Goal: Find specific page/section: Find specific page/section

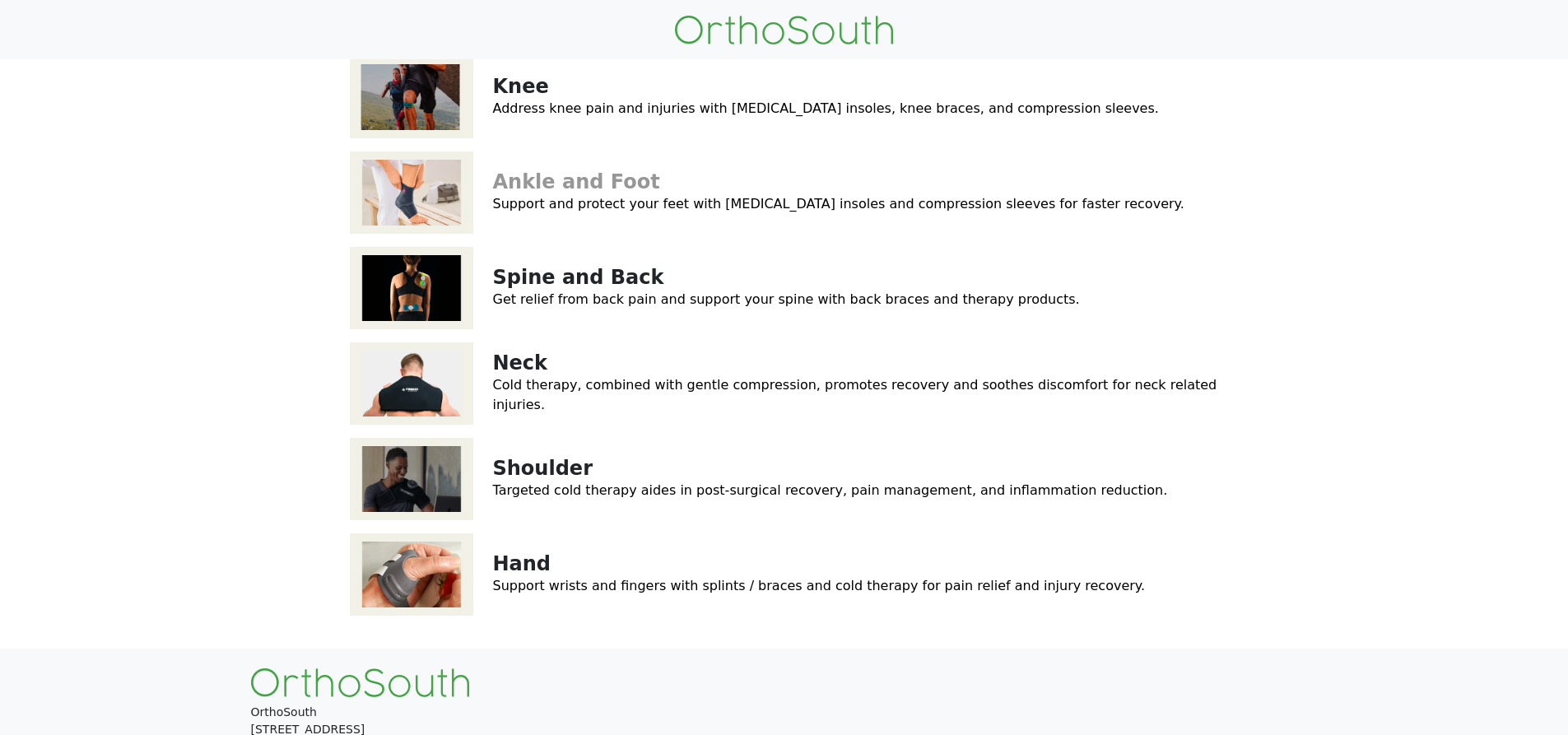
scroll to position [272, 0]
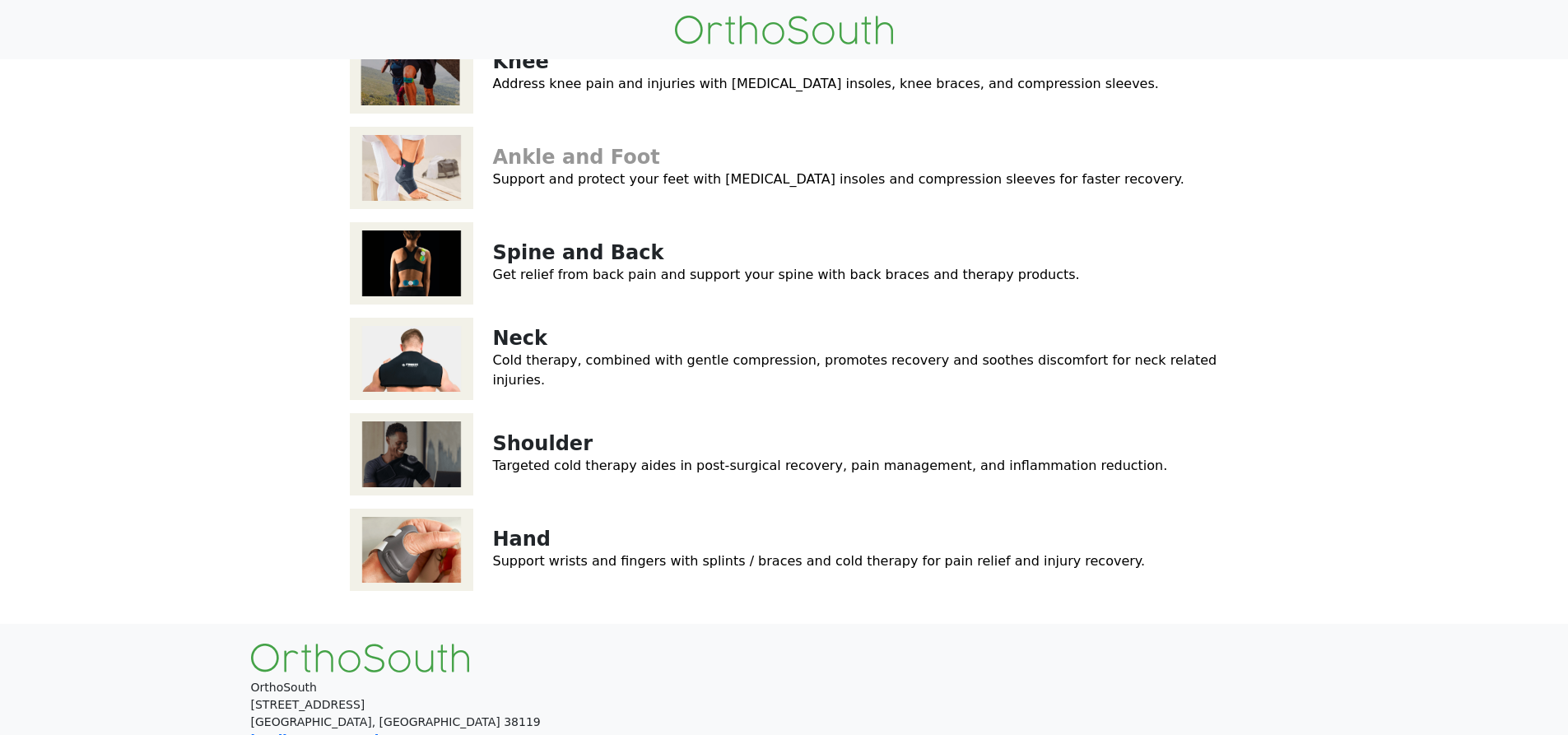
click at [592, 165] on link "Ankle and Foot" at bounding box center [576, 157] width 167 height 23
click at [617, 286] on div "Spine and Back Get relief from back pain and support your spine with back brace…" at bounding box center [784, 263] width 869 height 96
click at [573, 255] on link "Spine and Back" at bounding box center [578, 252] width 171 height 23
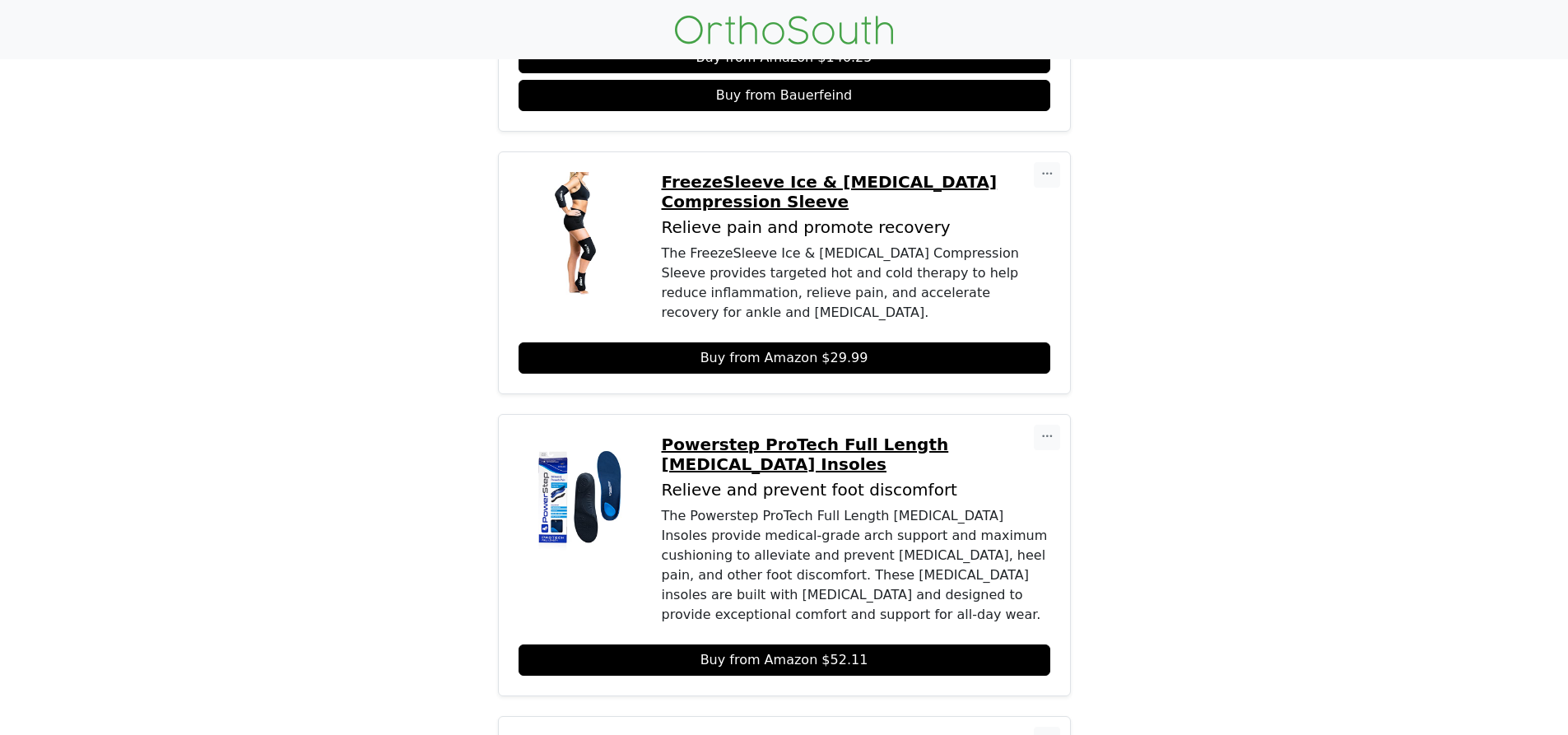
scroll to position [440, 0]
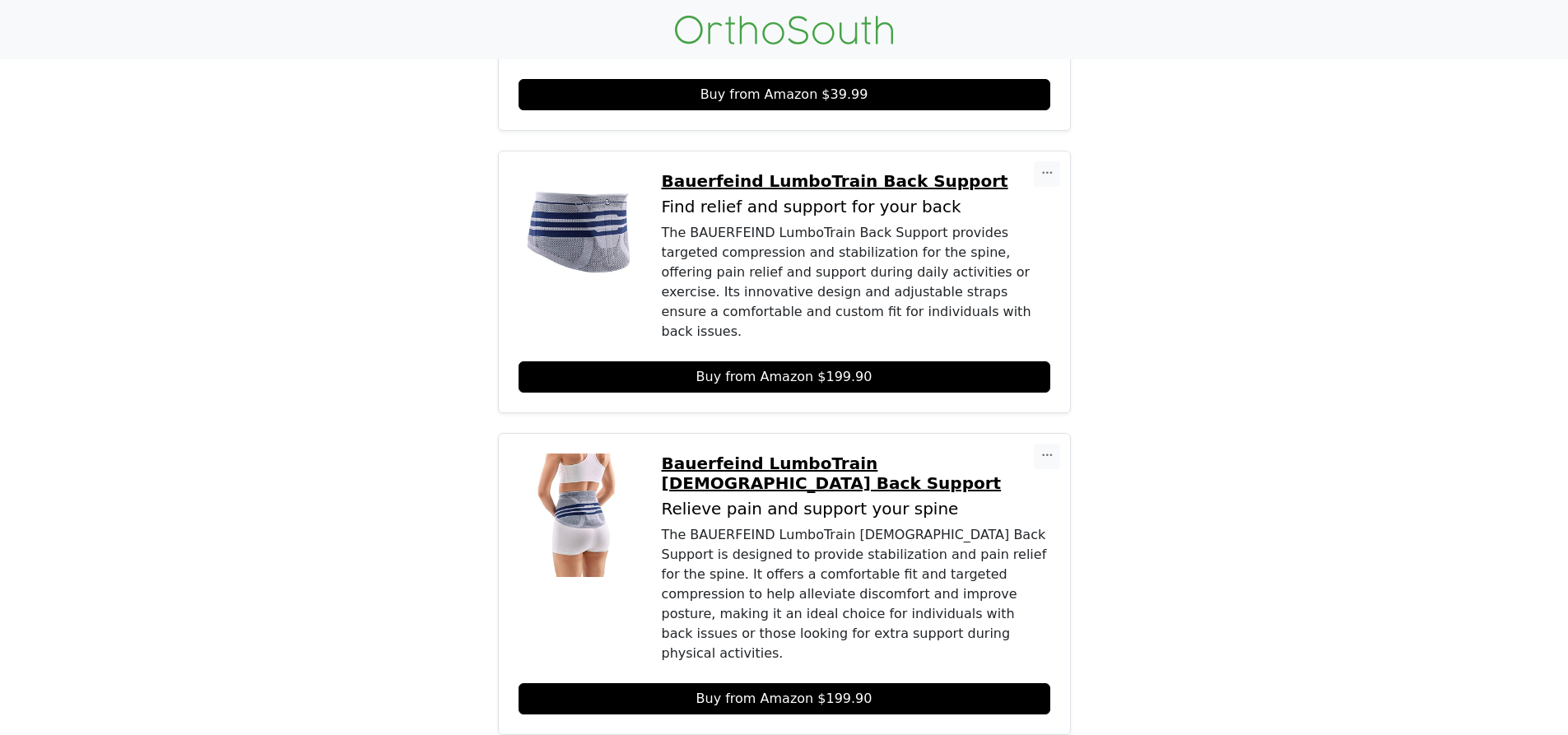
scroll to position [411, 0]
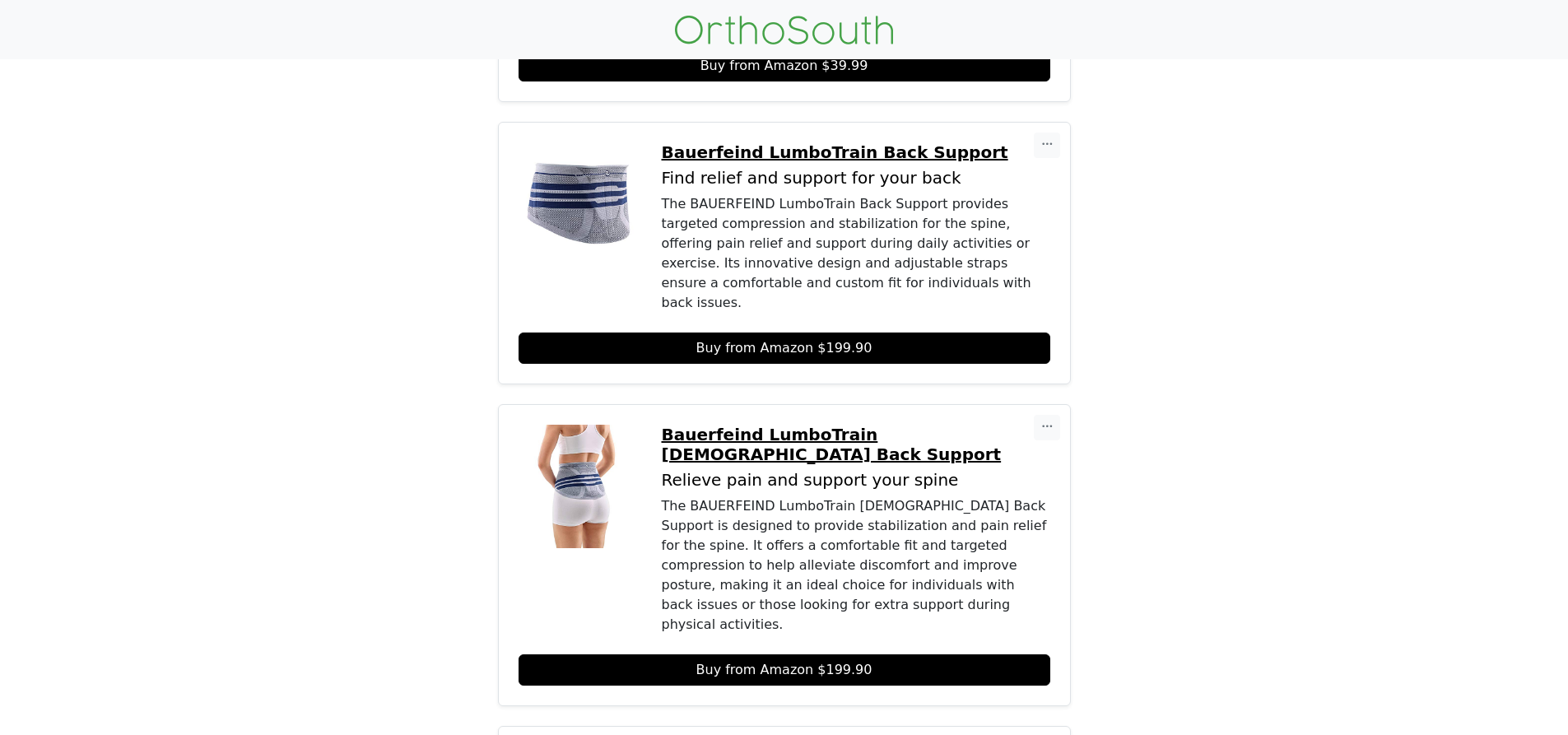
click at [588, 498] on img at bounding box center [581, 487] width 123 height 123
click at [805, 425] on p "Bauerfeind LumboTrain Lady Back Support" at bounding box center [855, 444] width 389 height 39
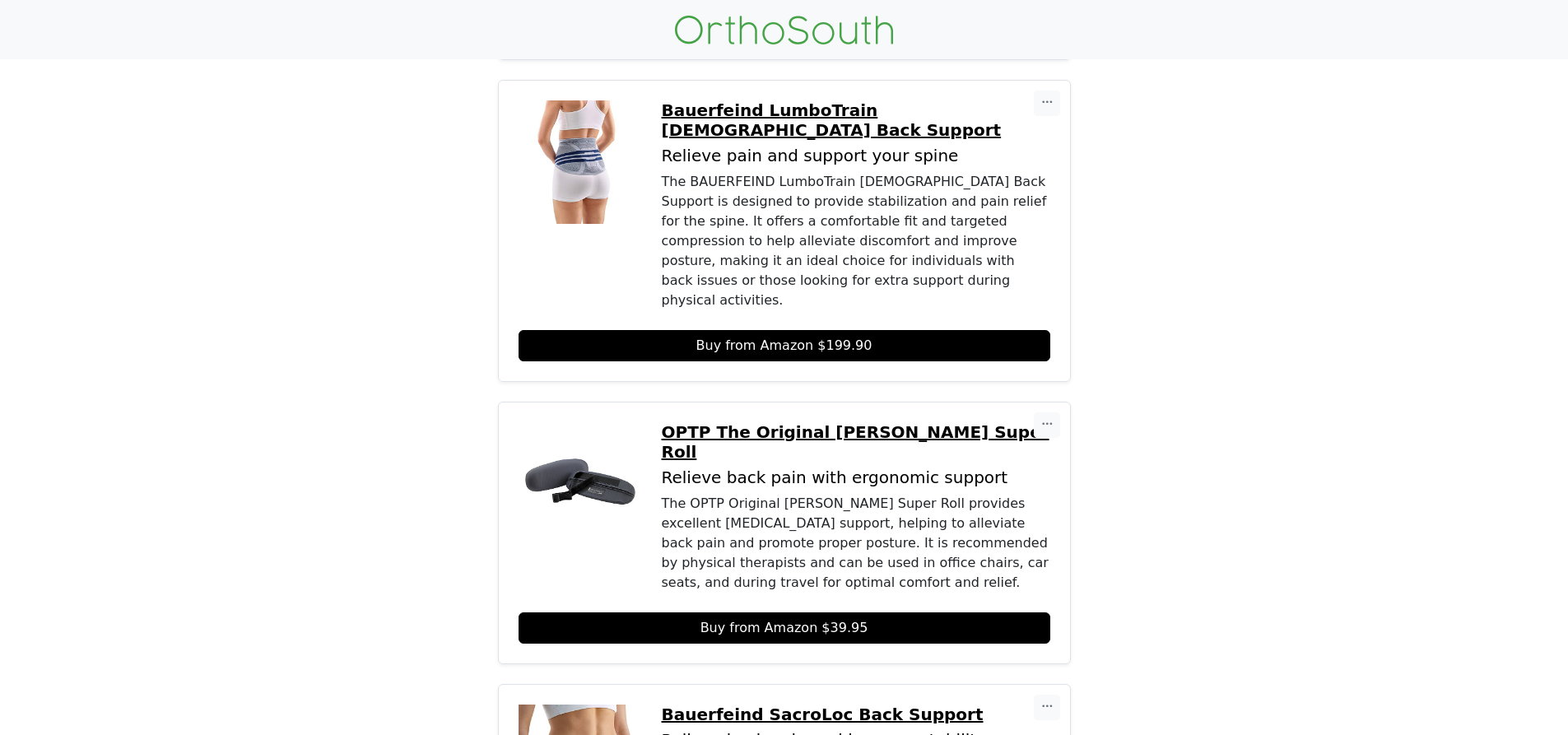
scroll to position [740, 0]
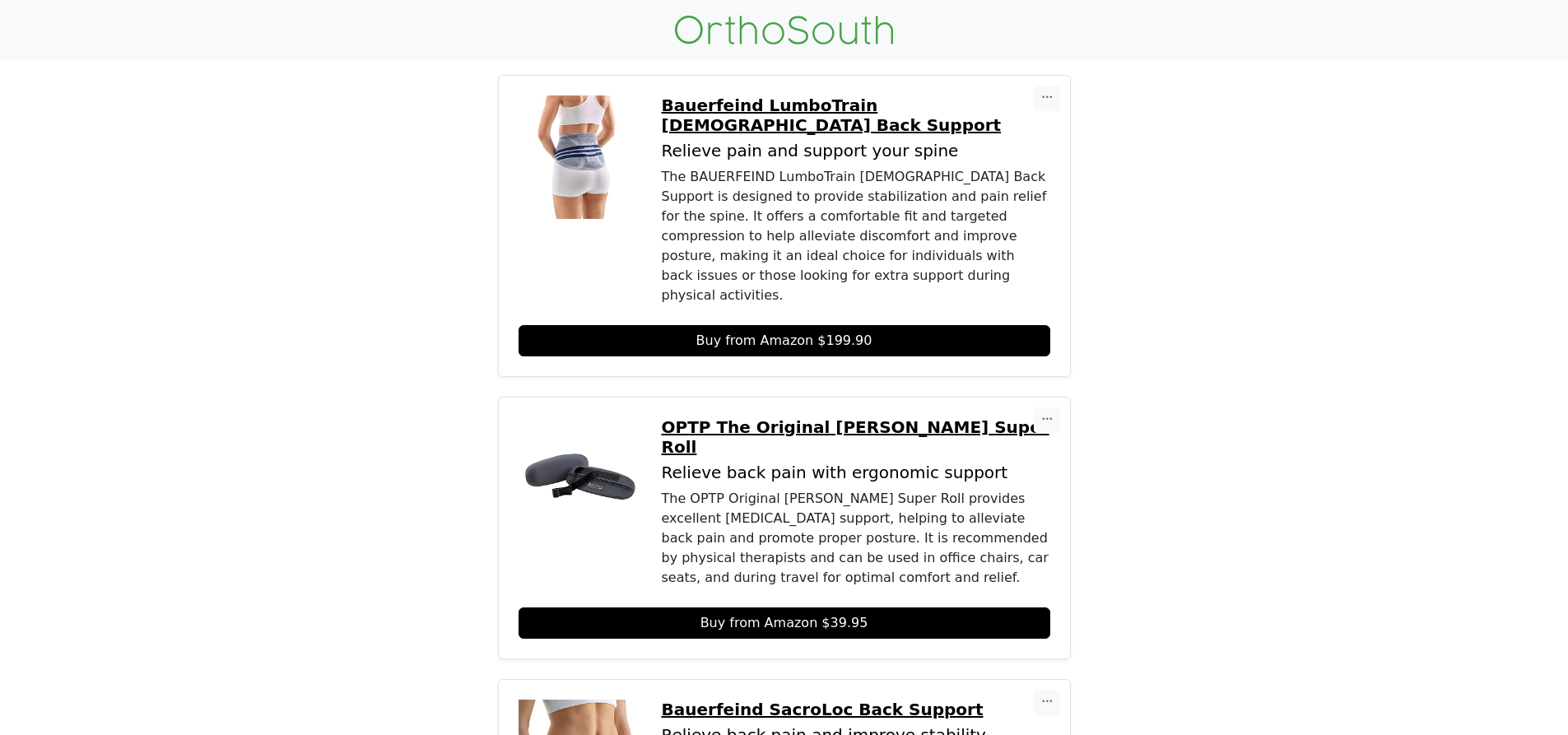
click at [730, 488] on div "The OPTP Original McKenzie Super Roll provides excellent lumbar support, helpin…" at bounding box center [855, 538] width 389 height 99
click at [751, 417] on p "OPTP The Original McKenzie Super Roll" at bounding box center [855, 436] width 389 height 39
